Goal: Task Accomplishment & Management: Complete application form

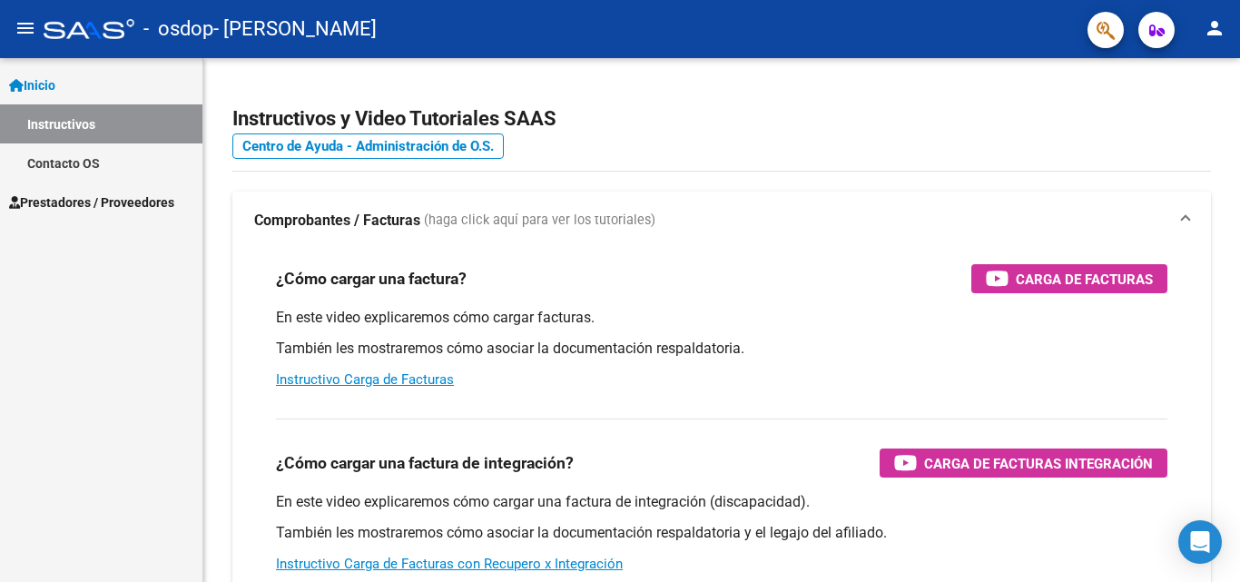
click at [77, 203] on span "Prestadores / Proveedores" at bounding box center [91, 202] width 165 height 20
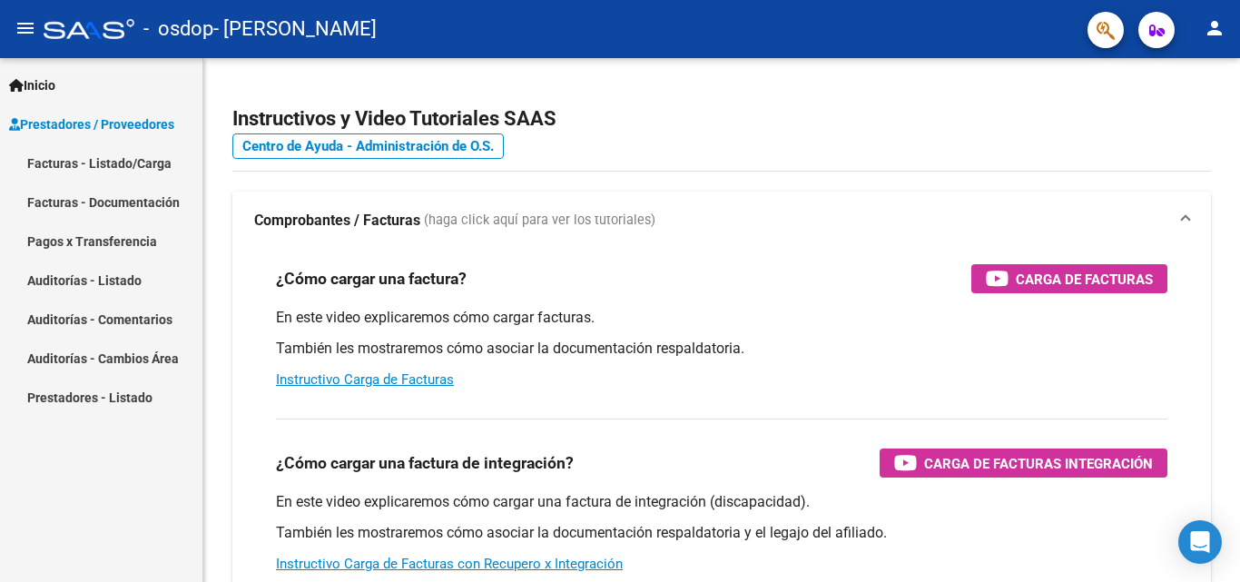
click at [91, 156] on link "Facturas - Listado/Carga" at bounding box center [101, 162] width 202 height 39
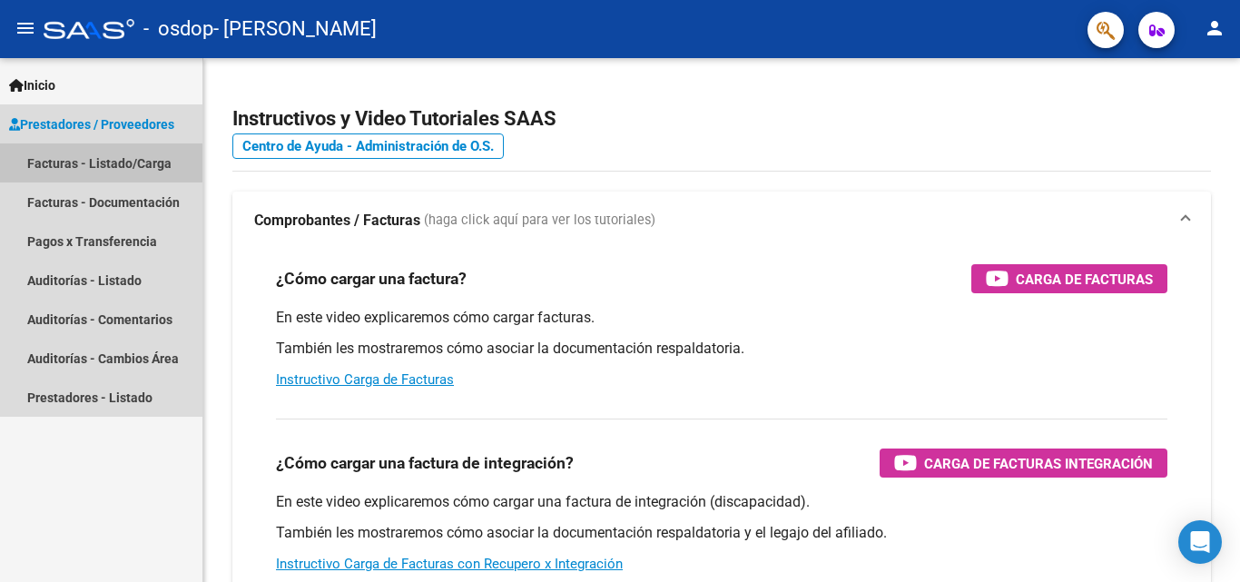
click at [84, 162] on link "Facturas - Listado/Carga" at bounding box center [101, 162] width 202 height 39
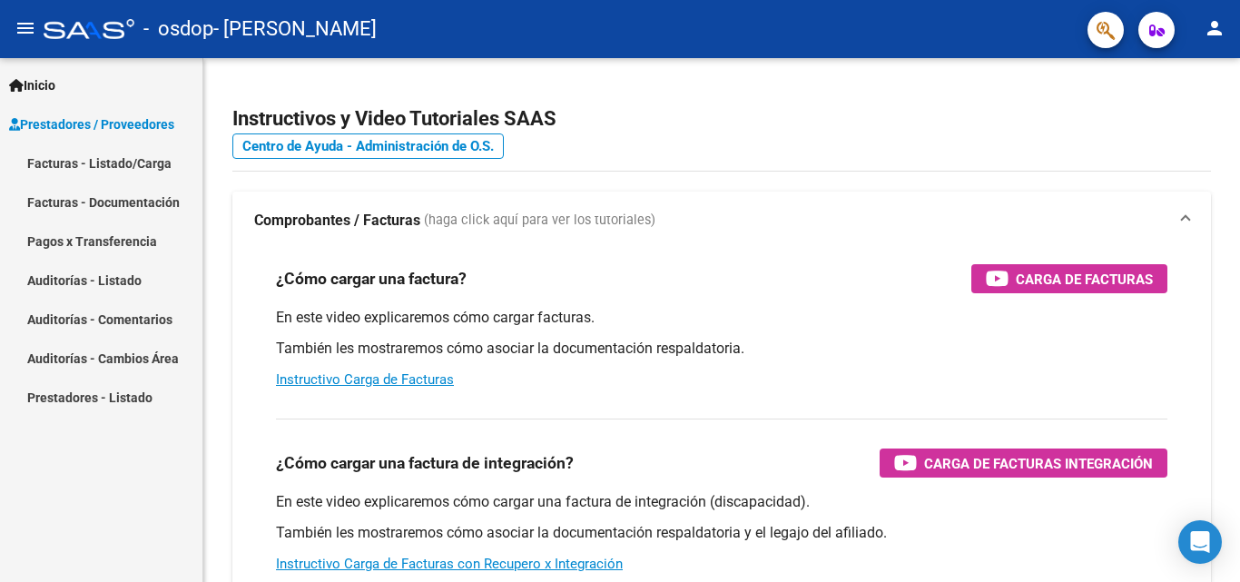
click at [116, 126] on span "Prestadores / Proveedores" at bounding box center [91, 124] width 165 height 20
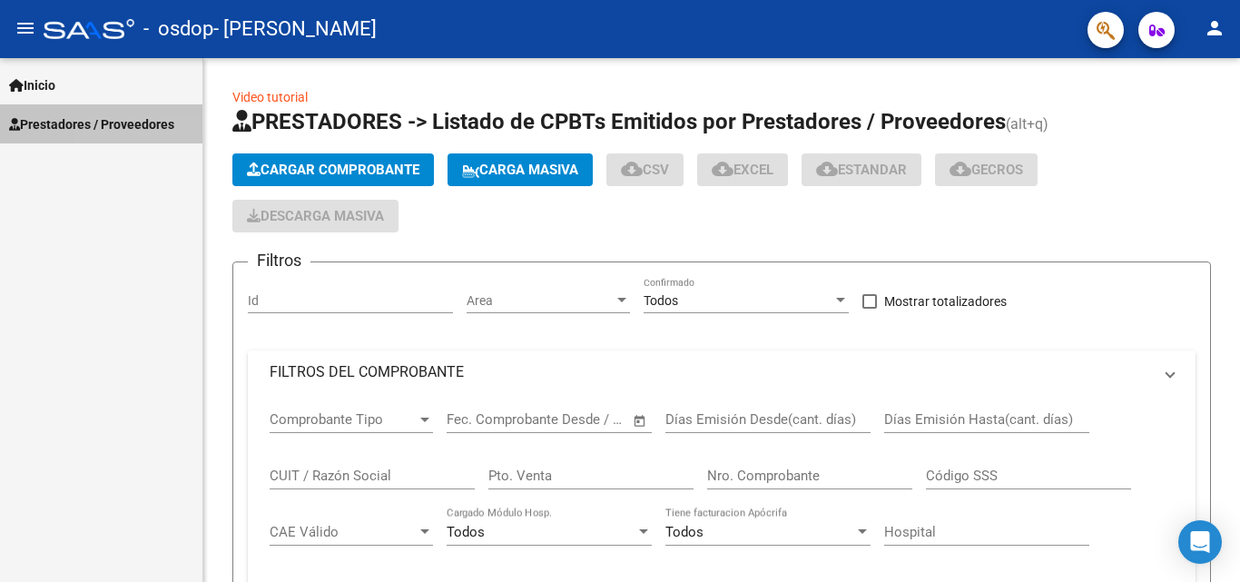
click at [121, 165] on link "Facturas - Listado/Carga" at bounding box center [101, 162] width 202 height 39
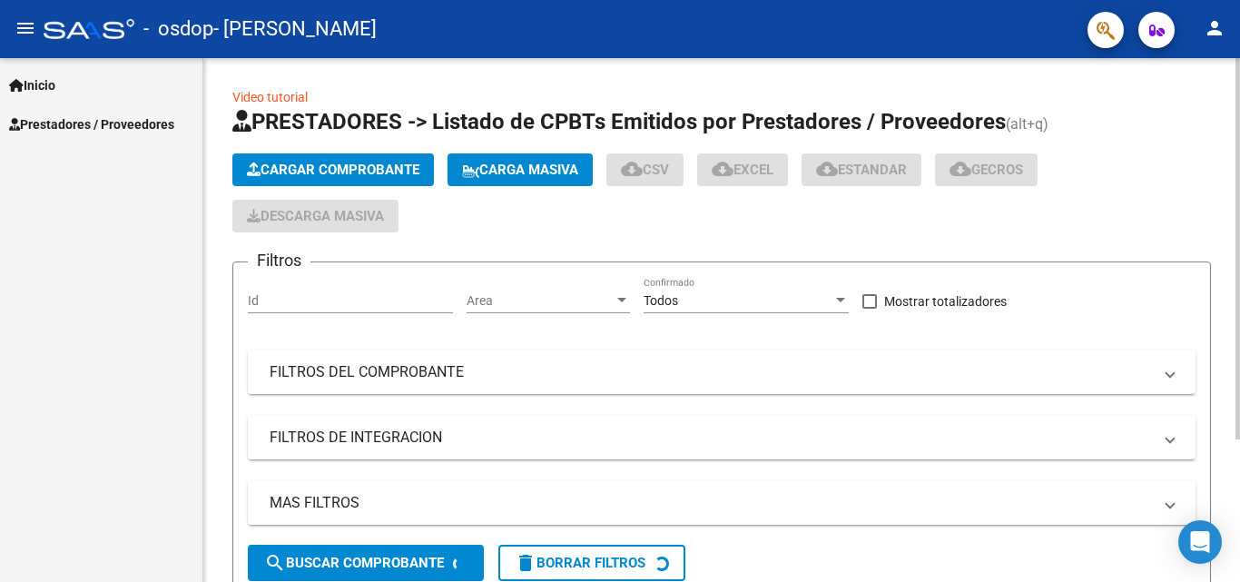
click at [362, 171] on span "Cargar Comprobante" at bounding box center [333, 170] width 172 height 16
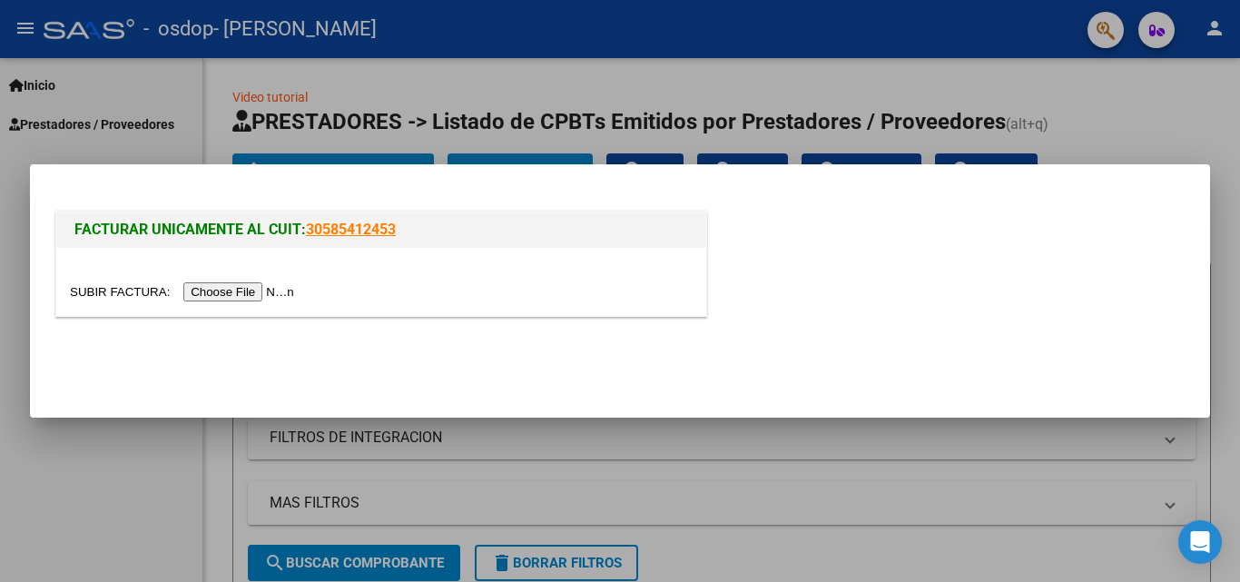
click at [241, 286] on input "file" at bounding box center [185, 291] width 230 height 19
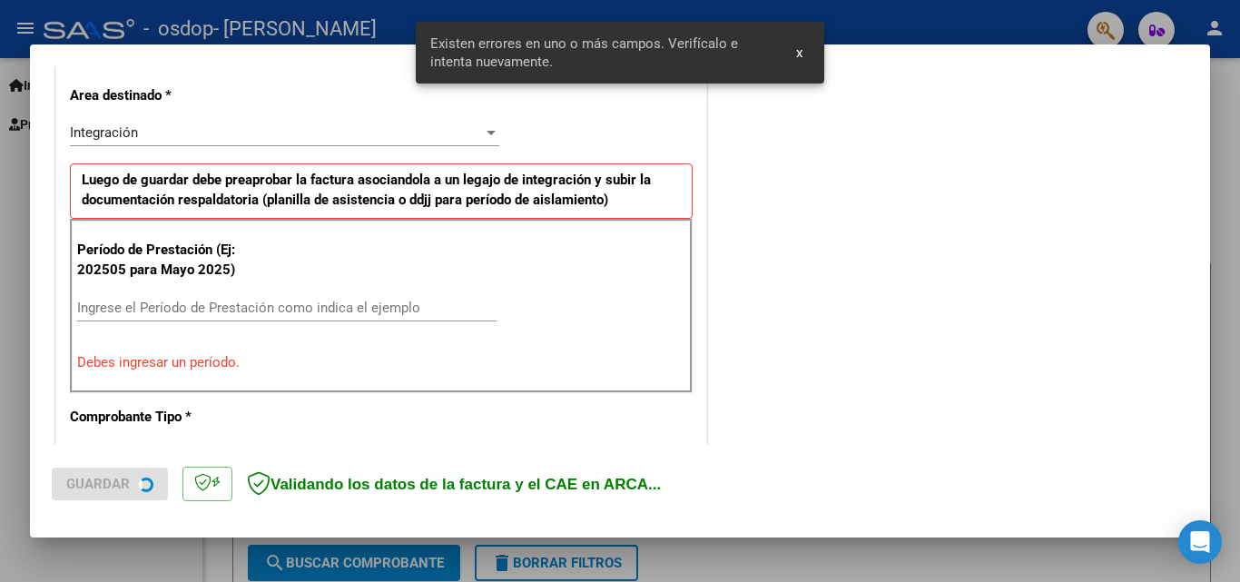
scroll to position [444, 0]
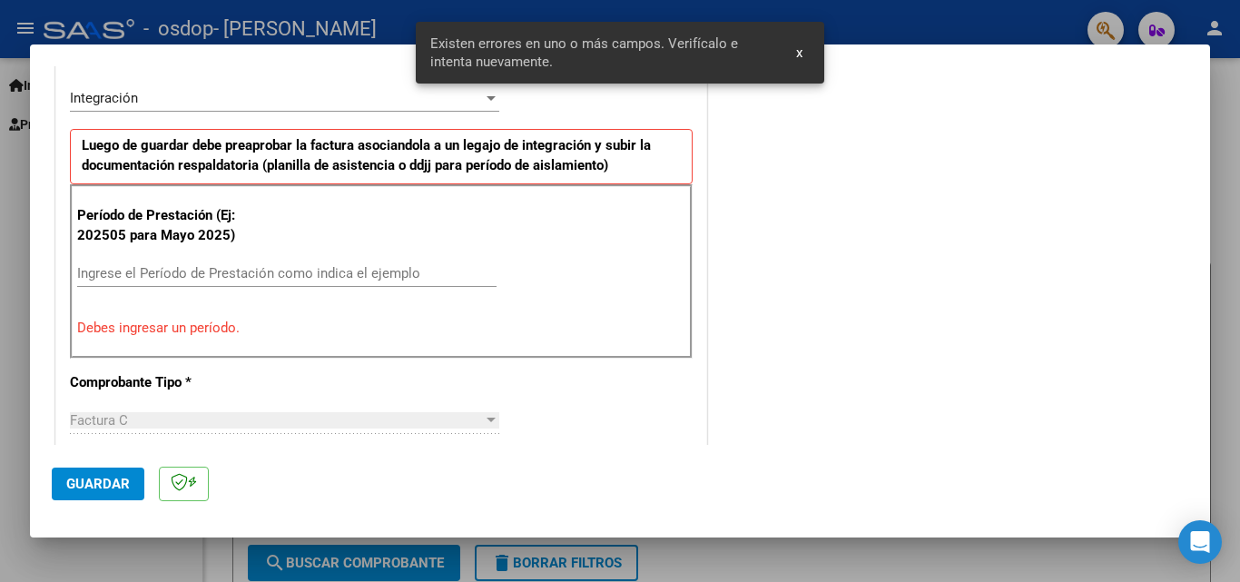
click at [199, 273] on input "Ingrese el Período de Prestación como indica el ejemplo" at bounding box center [286, 273] width 419 height 16
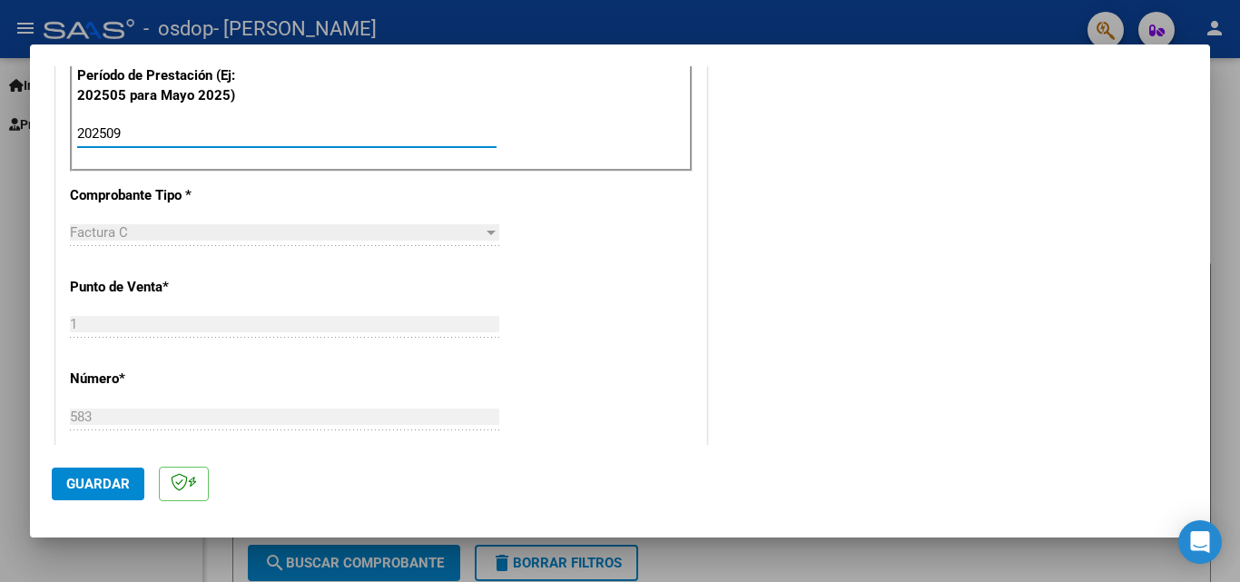
scroll to position [947, 0]
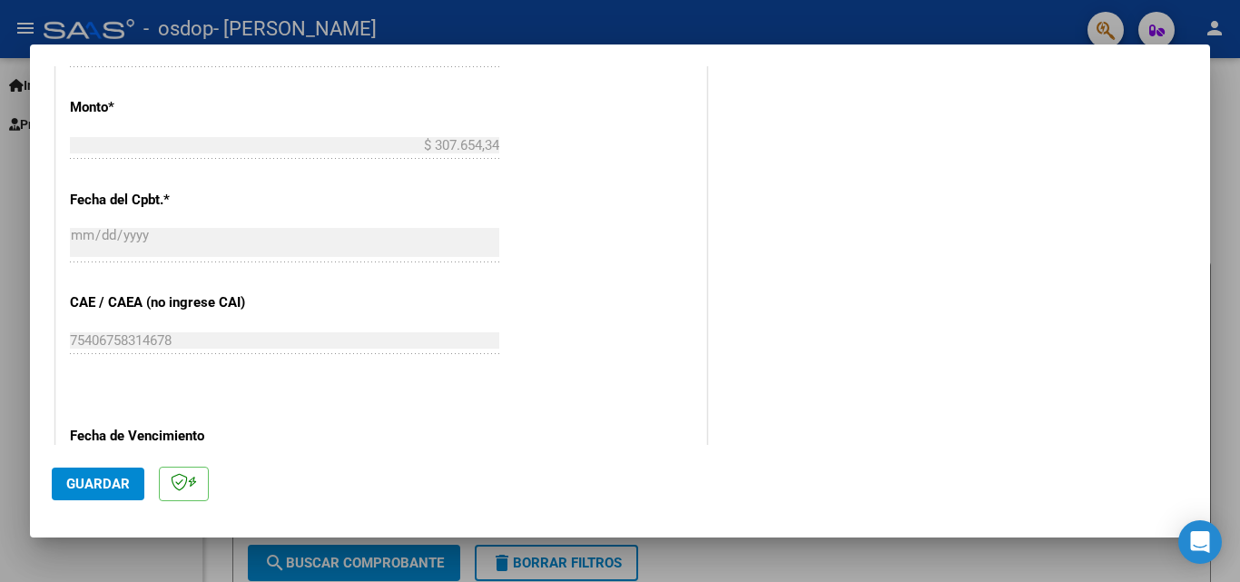
type input "202509"
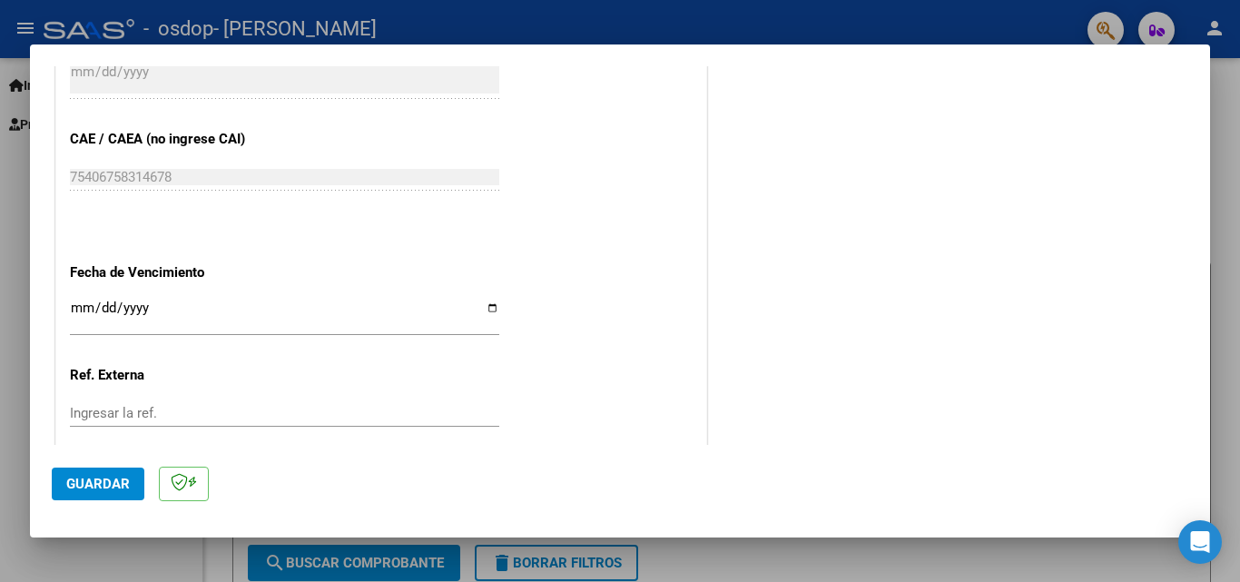
scroll to position [1181, 0]
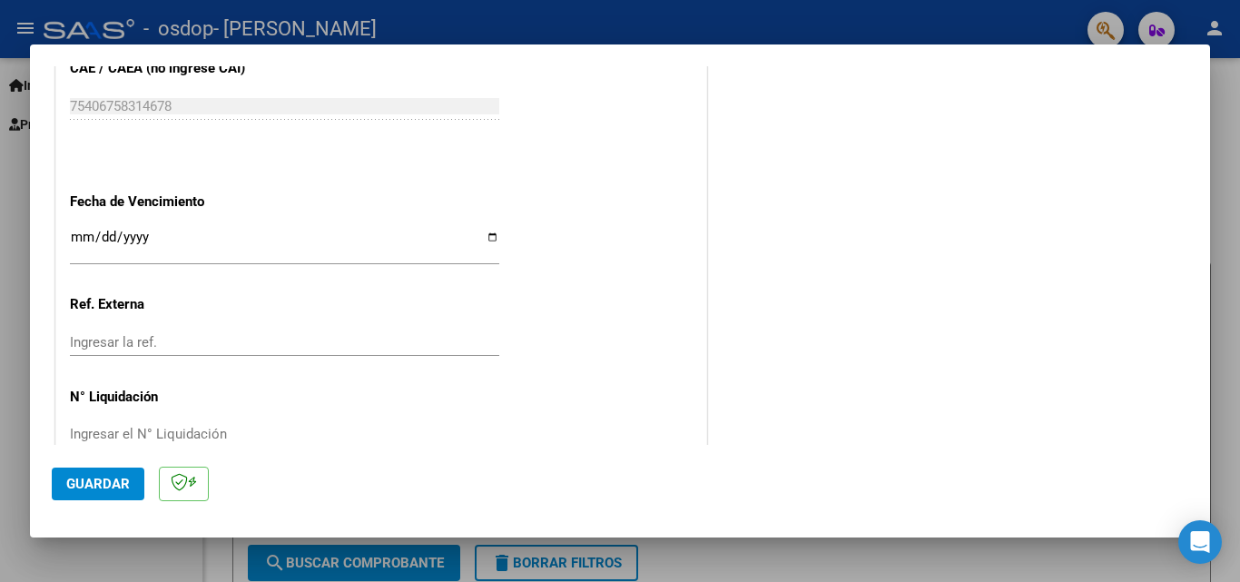
click at [486, 238] on input "Ingresar la fecha" at bounding box center [284, 244] width 429 height 29
click at [486, 241] on input "[DATE]" at bounding box center [284, 244] width 429 height 29
type input "[DATE]"
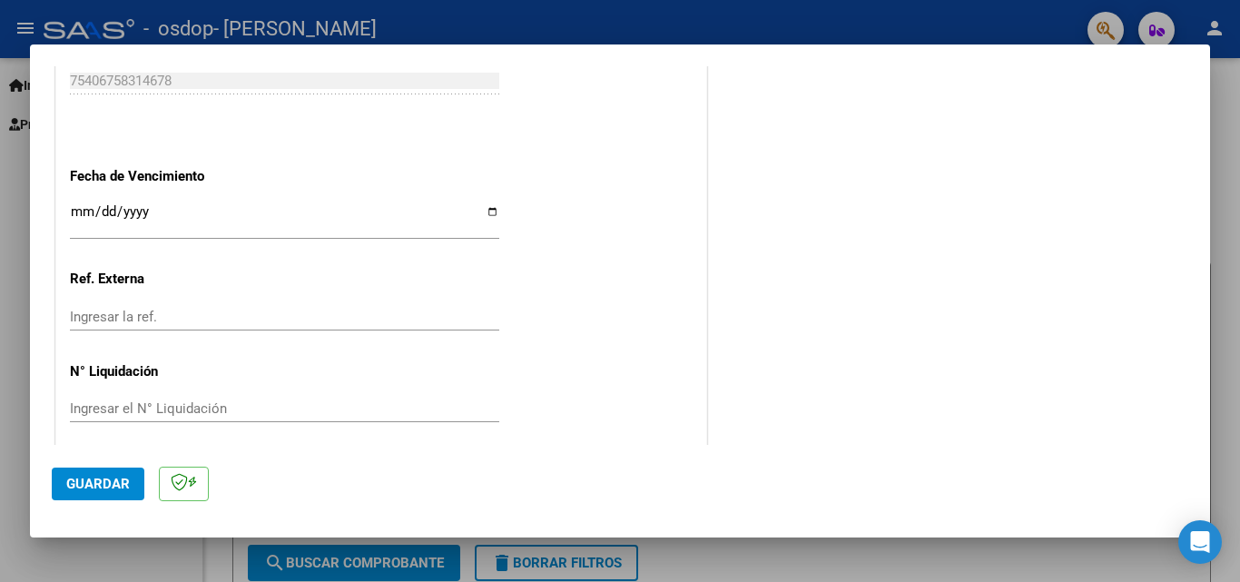
scroll to position [1219, 0]
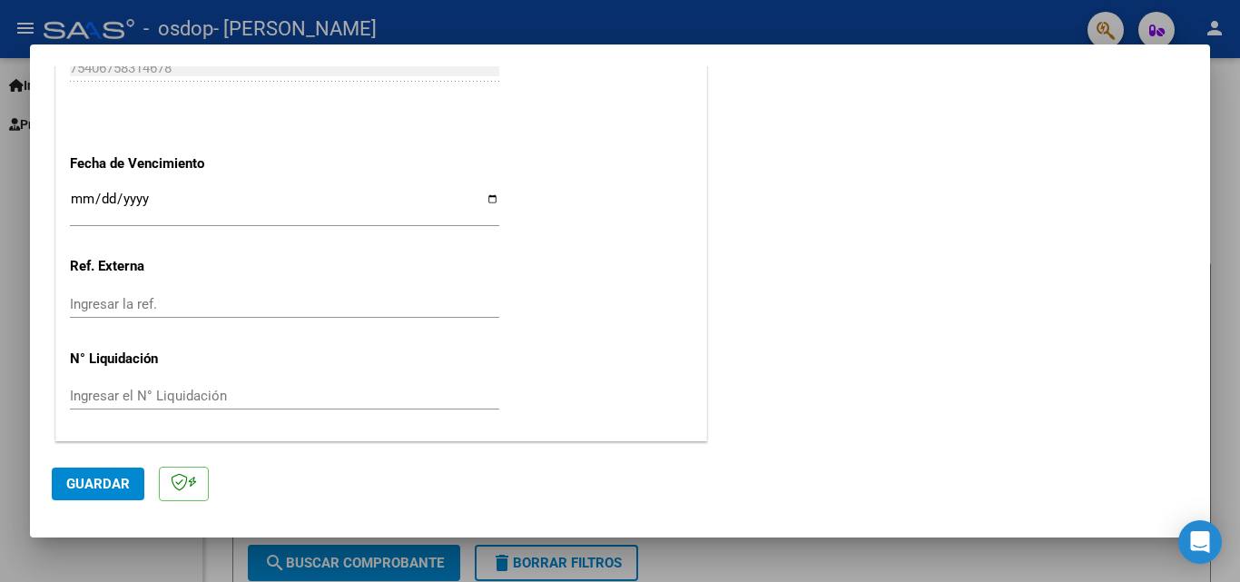
click at [98, 482] on span "Guardar" at bounding box center [98, 484] width 64 height 16
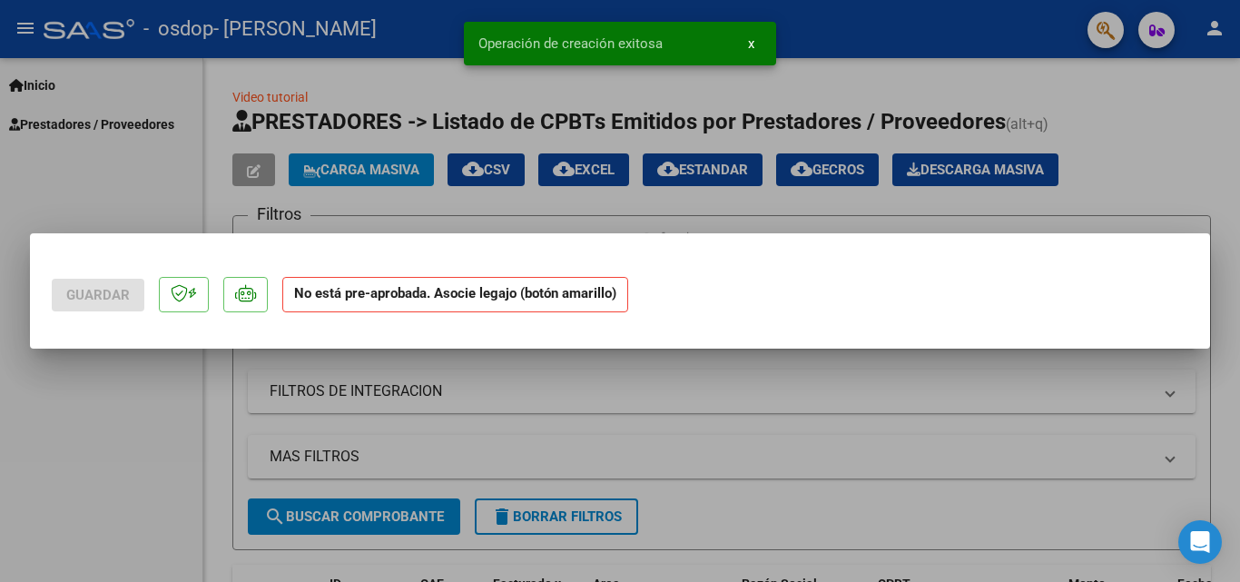
scroll to position [0, 0]
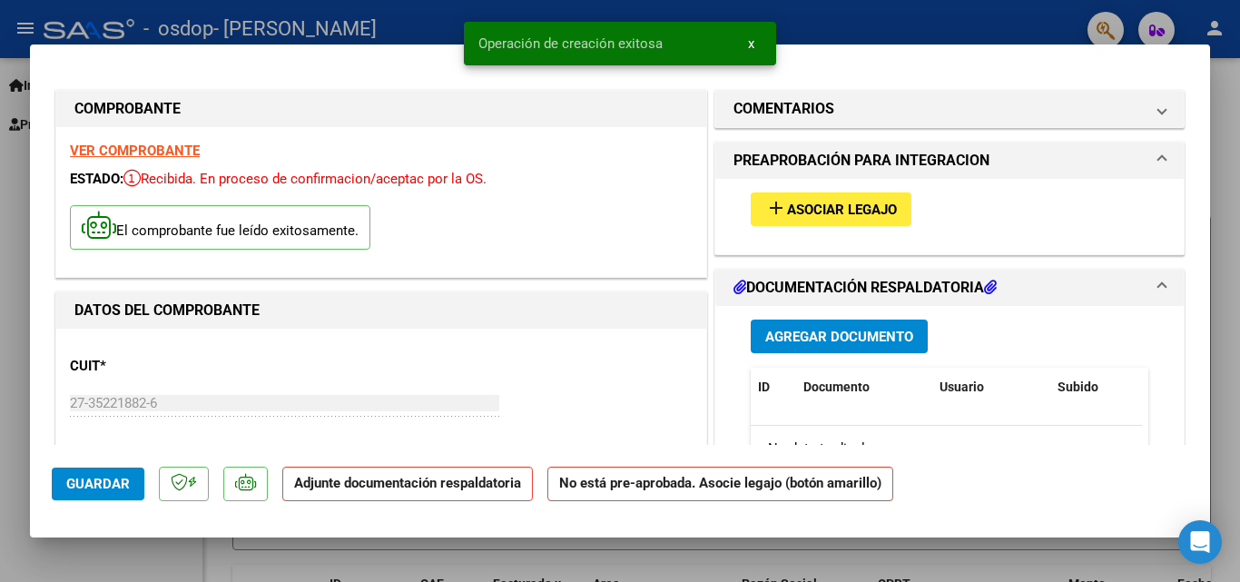
click at [853, 213] on span "Asociar Legajo" at bounding box center [842, 209] width 110 height 16
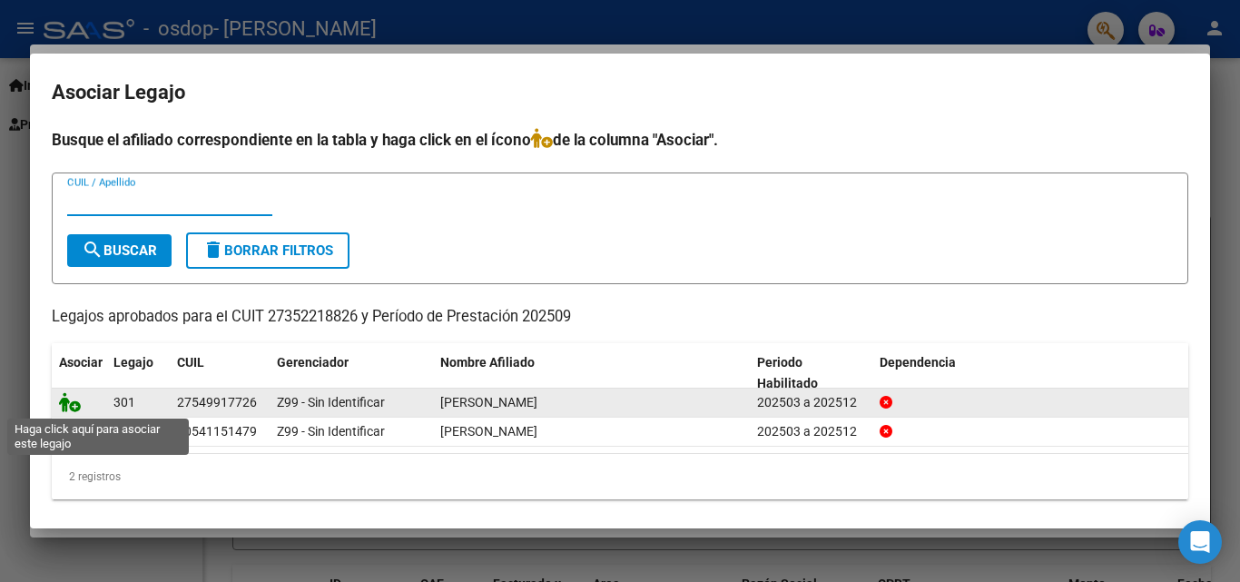
click at [71, 406] on icon at bounding box center [70, 402] width 22 height 20
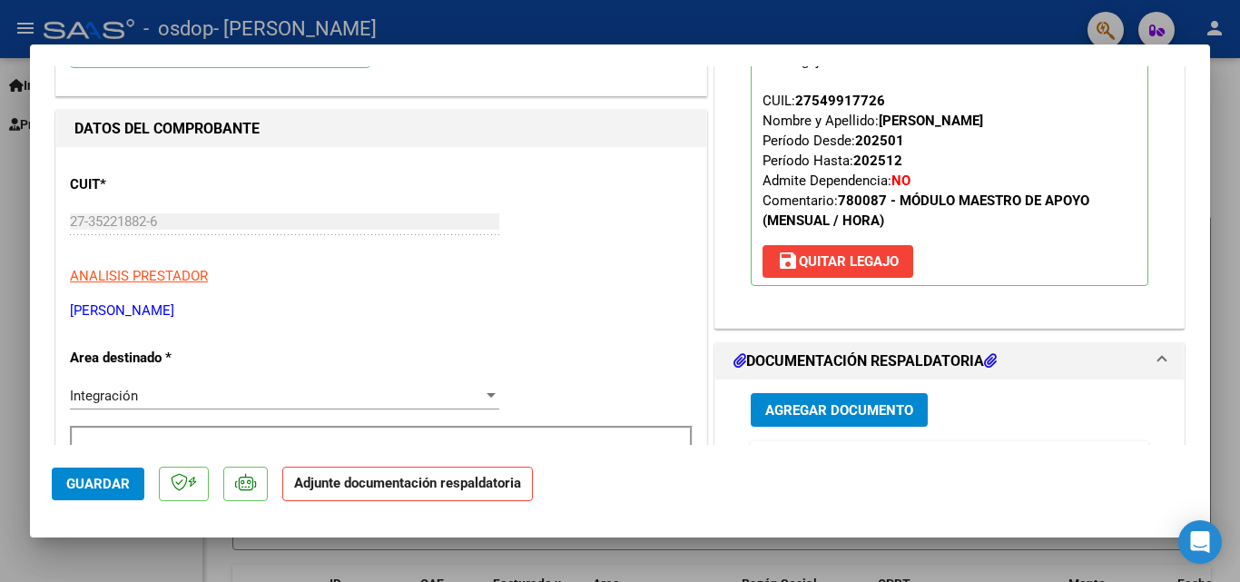
scroll to position [454, 0]
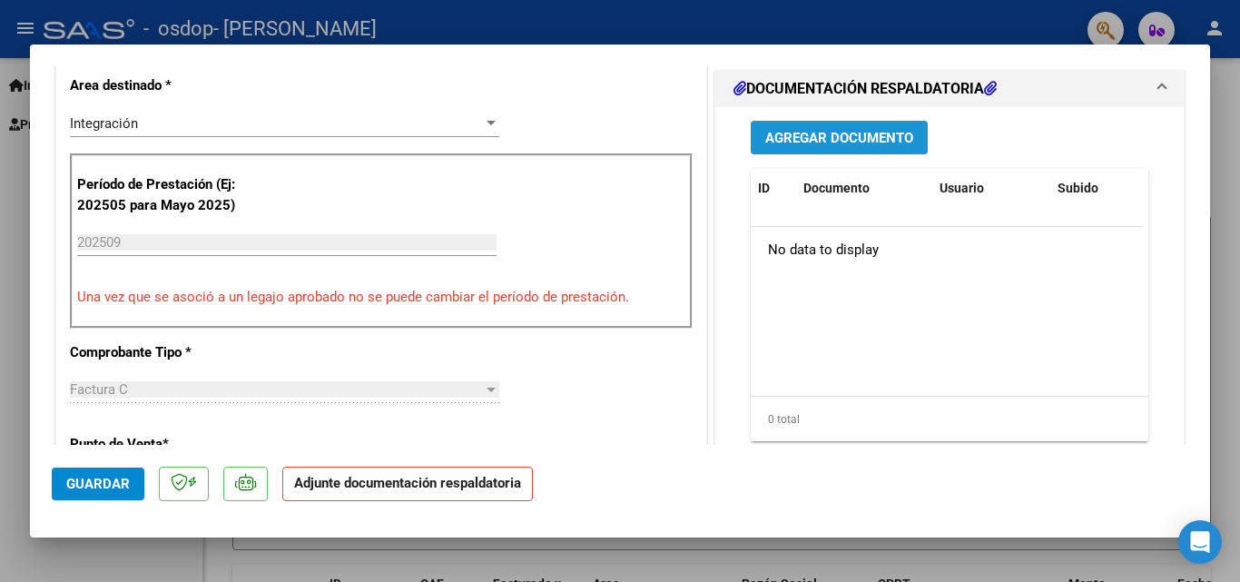
click at [838, 147] on button "Agregar Documento" at bounding box center [839, 138] width 177 height 34
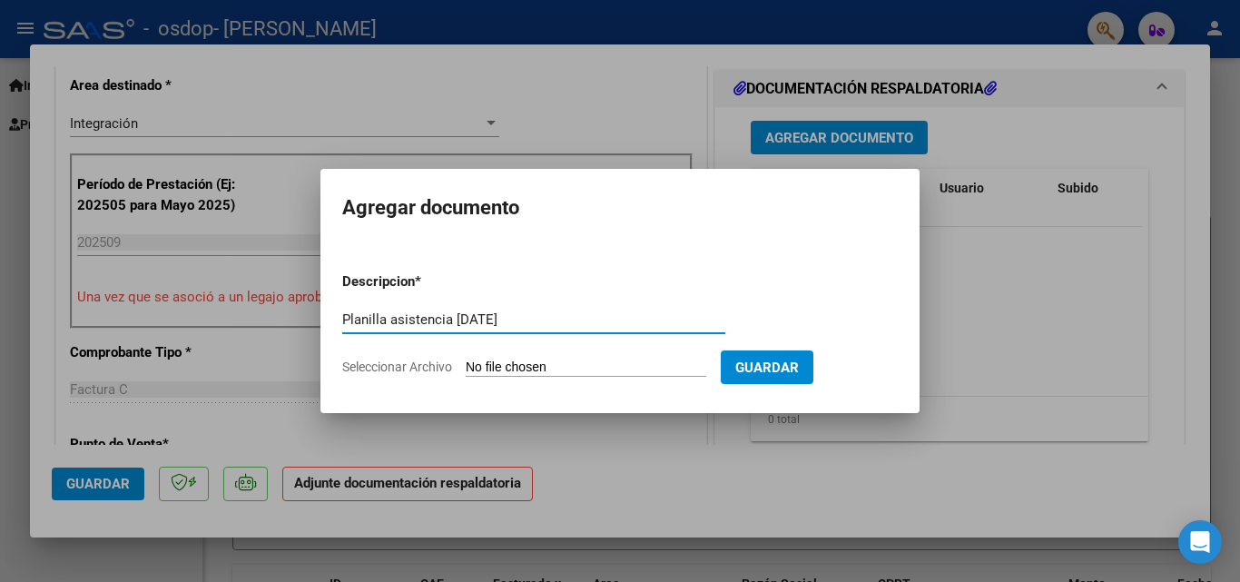
type input "Planilla asistencia [DATE]"
click at [548, 370] on input "Seleccionar Archivo" at bounding box center [586, 367] width 241 height 17
type input "C:\fakepath\Planilla asistencia [DATE] [PERSON_NAME] F.pdf"
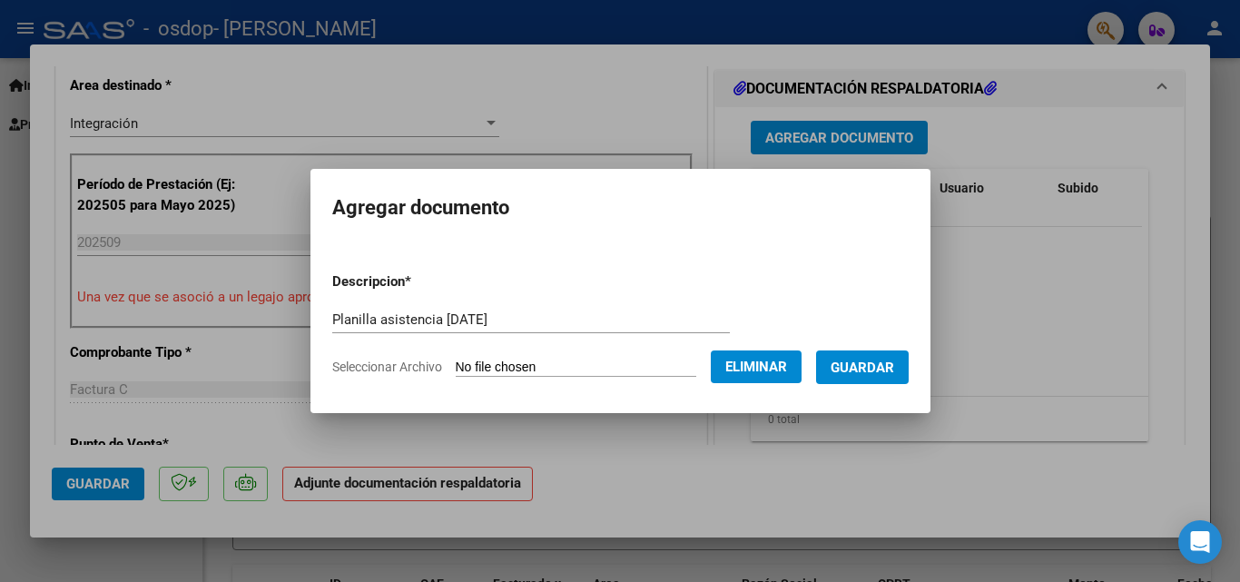
click at [889, 365] on span "Guardar" at bounding box center [862, 367] width 64 height 16
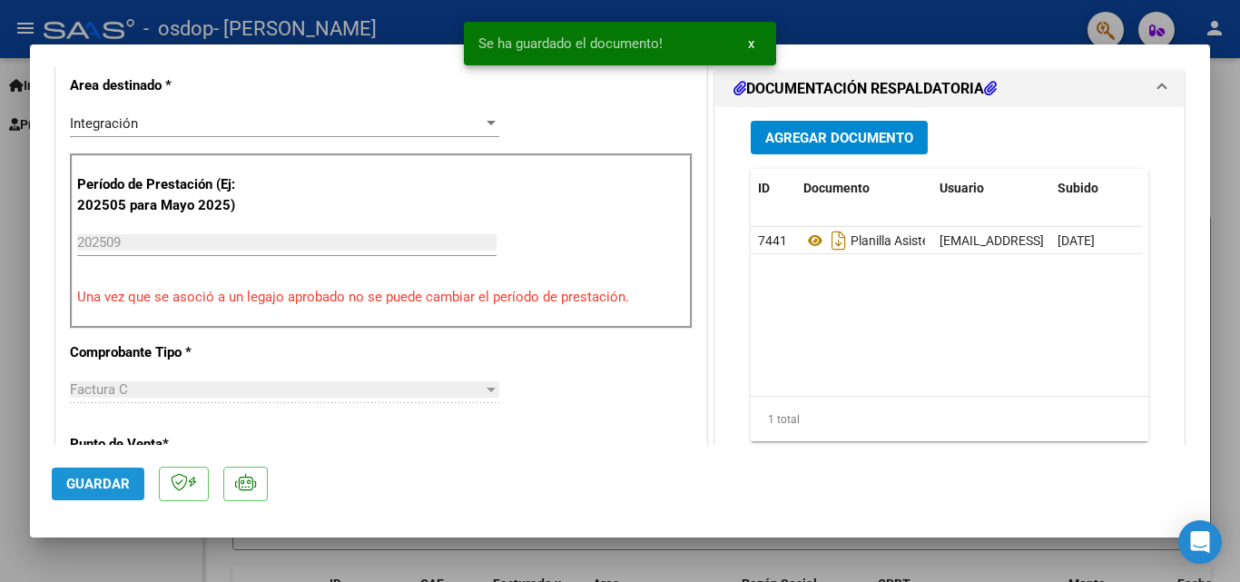
click at [104, 487] on span "Guardar" at bounding box center [98, 484] width 64 height 16
click at [983, 553] on div at bounding box center [620, 291] width 1240 height 582
